Goal: Book appointment/travel/reservation

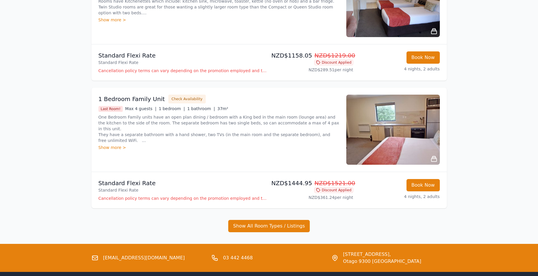
scroll to position [146, 0]
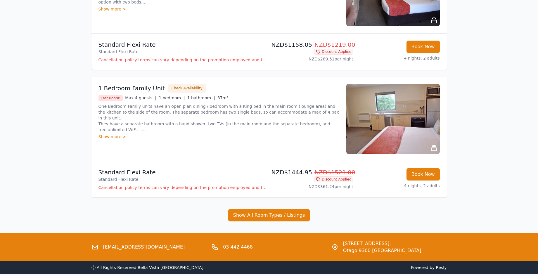
click at [120, 138] on div "Show more >" at bounding box center [218, 137] width 241 height 6
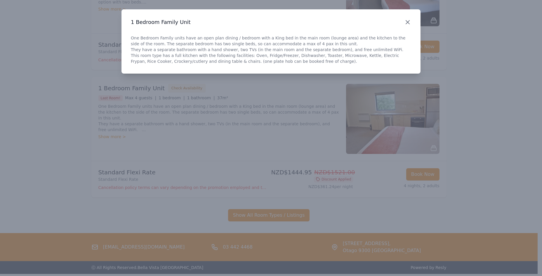
click at [409, 22] on icon "button" at bounding box center [407, 22] width 7 height 7
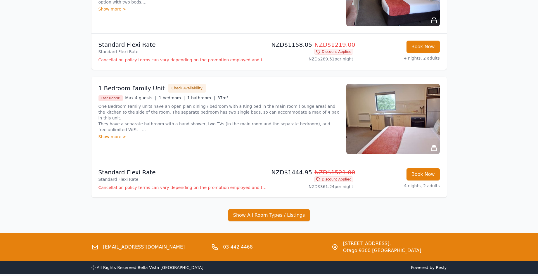
click at [110, 138] on div "Show more >" at bounding box center [218, 137] width 241 height 6
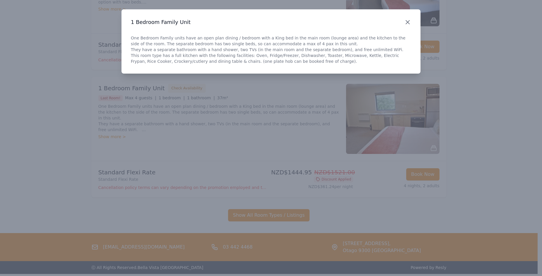
click at [409, 21] on icon "button" at bounding box center [407, 22] width 7 height 7
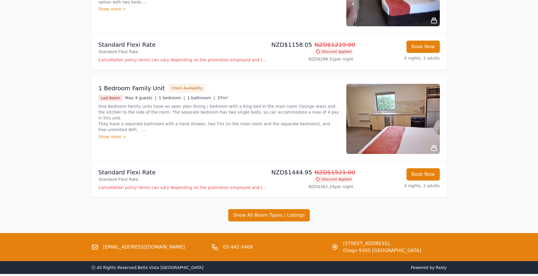
click at [136, 189] on p "Cancellation policy terms can vary depending on the promotion employed and the …" at bounding box center [182, 188] width 168 height 6
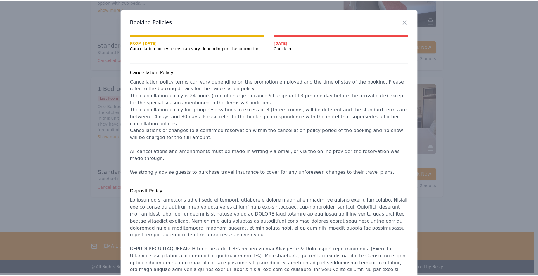
scroll to position [0, 0]
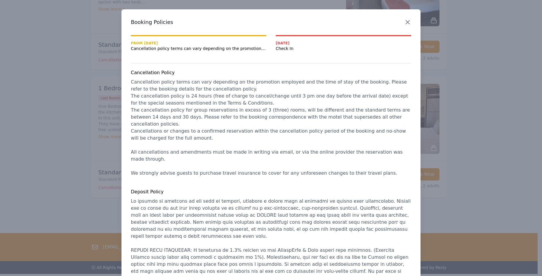
click at [406, 23] on icon "button" at bounding box center [407, 22] width 7 height 7
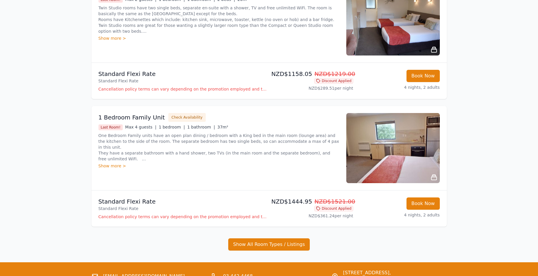
scroll to position [172, 0]
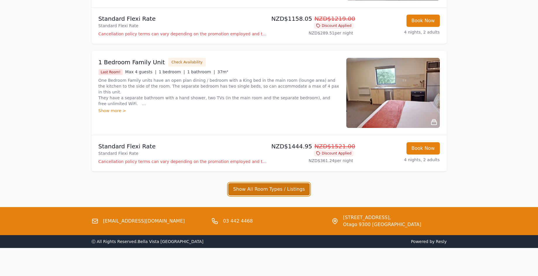
click at [270, 188] on button "Show All Room Types / Listings" at bounding box center [269, 189] width 82 height 12
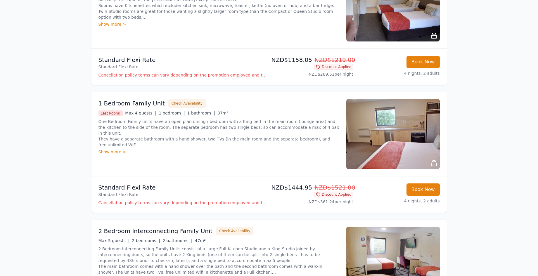
scroll to position [116, 0]
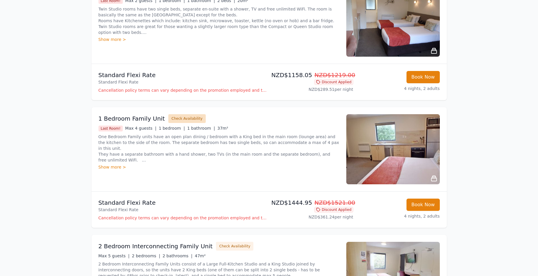
click at [177, 120] on button "Check Availability" at bounding box center [186, 118] width 37 height 9
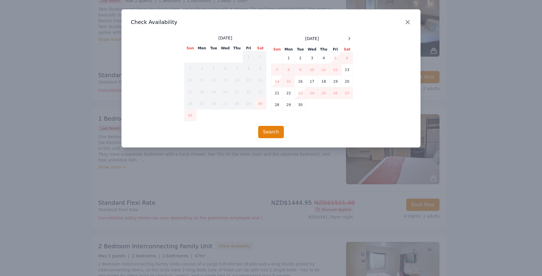
click at [409, 23] on icon "button" at bounding box center [408, 22] width 4 height 4
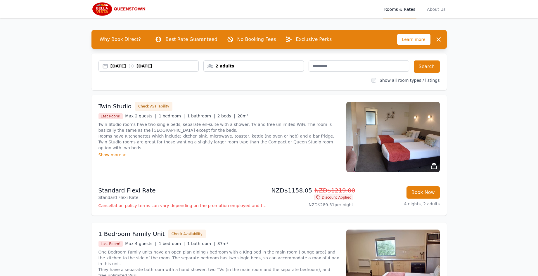
scroll to position [0, 0]
